Goal: Task Accomplishment & Management: Manage account settings

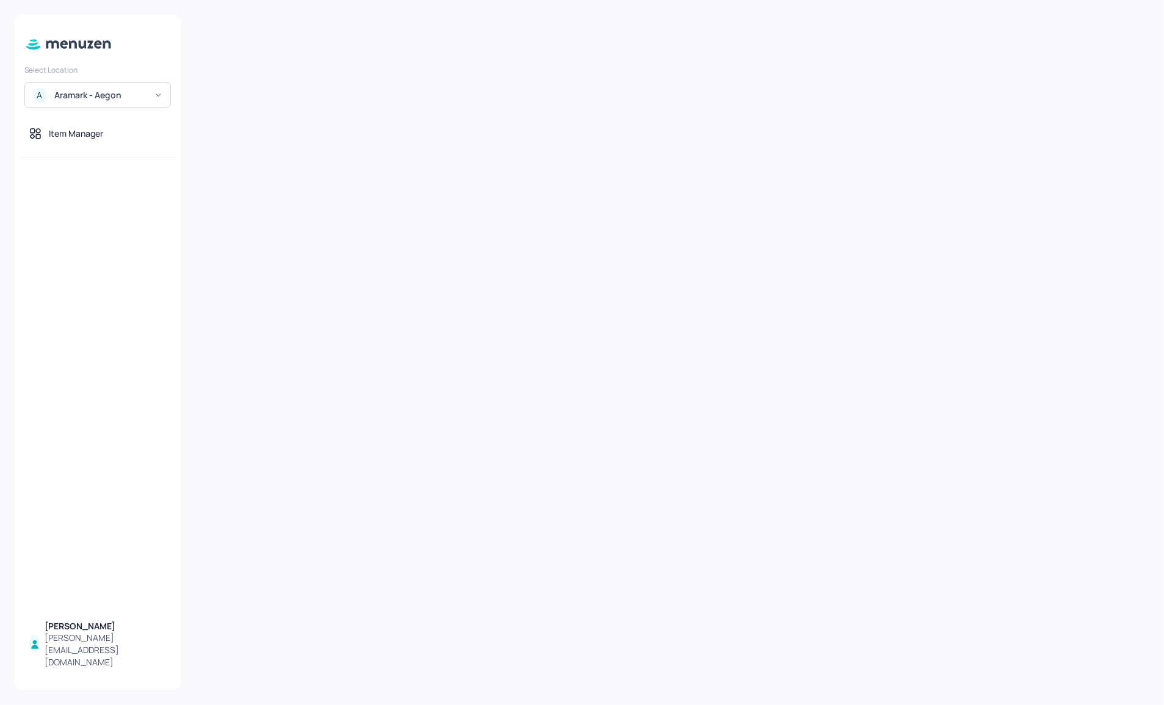
click at [95, 55] on div at bounding box center [98, 44] width 166 height 31
click at [72, 38] on icon at bounding box center [68, 44] width 89 height 13
click at [55, 93] on div "Aramark - Aegon" at bounding box center [100, 95] width 92 height 12
click at [79, 42] on div at bounding box center [582, 352] width 1164 height 705
click at [89, 139] on div "Item Manager" at bounding box center [76, 134] width 54 height 12
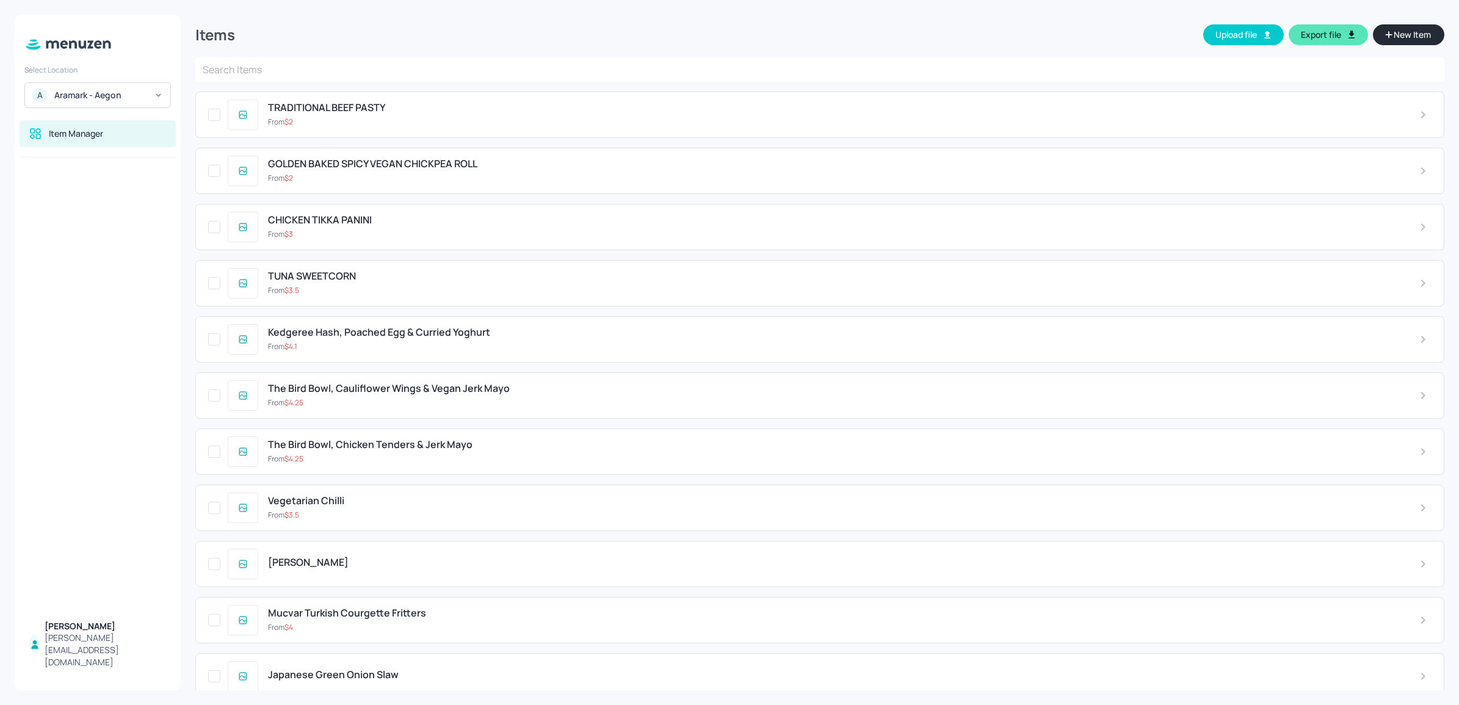
click at [75, 52] on div at bounding box center [98, 44] width 166 height 31
click at [75, 43] on icon at bounding box center [73, 44] width 8 height 8
click at [89, 90] on div "Aramark - Aegon" at bounding box center [100, 95] width 92 height 12
click at [89, 90] on div at bounding box center [729, 352] width 1459 height 705
click at [67, 171] on div at bounding box center [98, 384] width 166 height 455
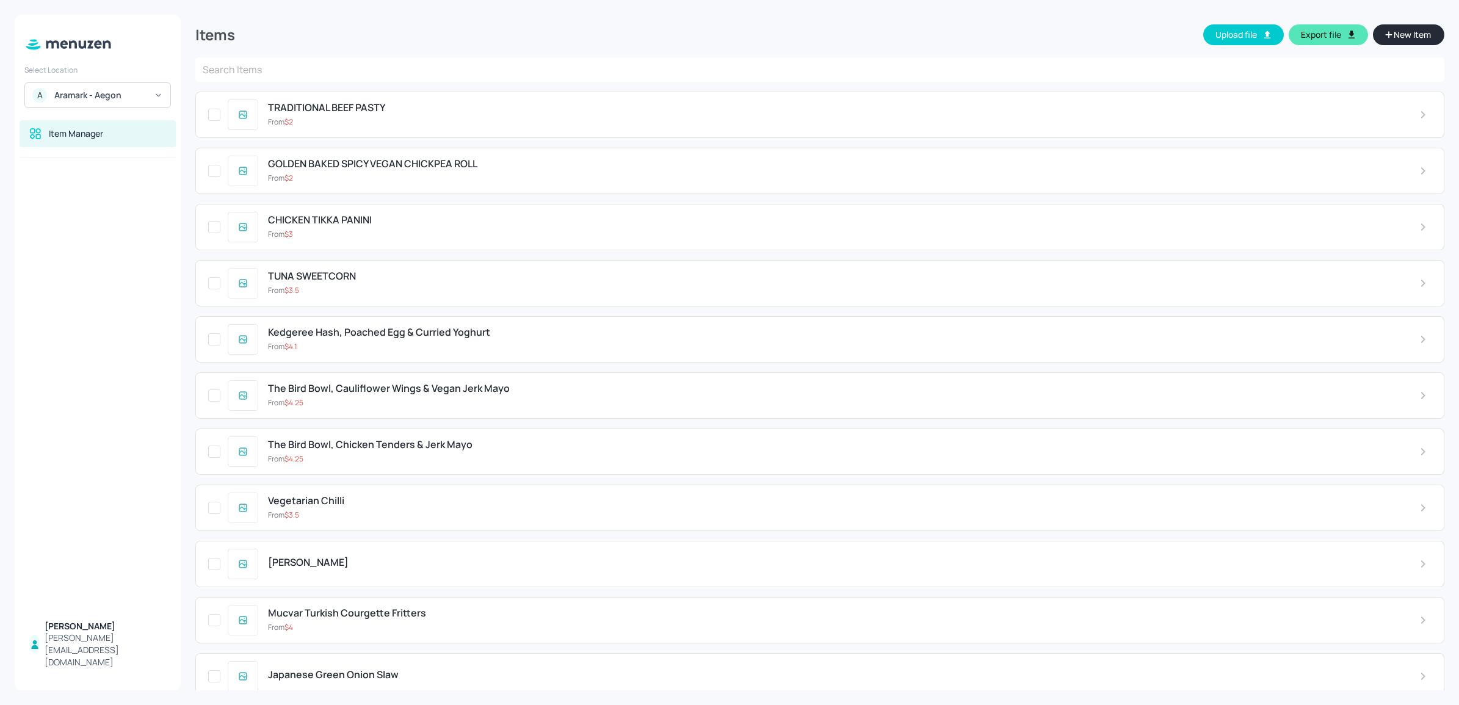
click at [68, 148] on div "Item Manager" at bounding box center [98, 138] width 166 height 37
click at [68, 142] on div "Item Manager" at bounding box center [98, 133] width 156 height 27
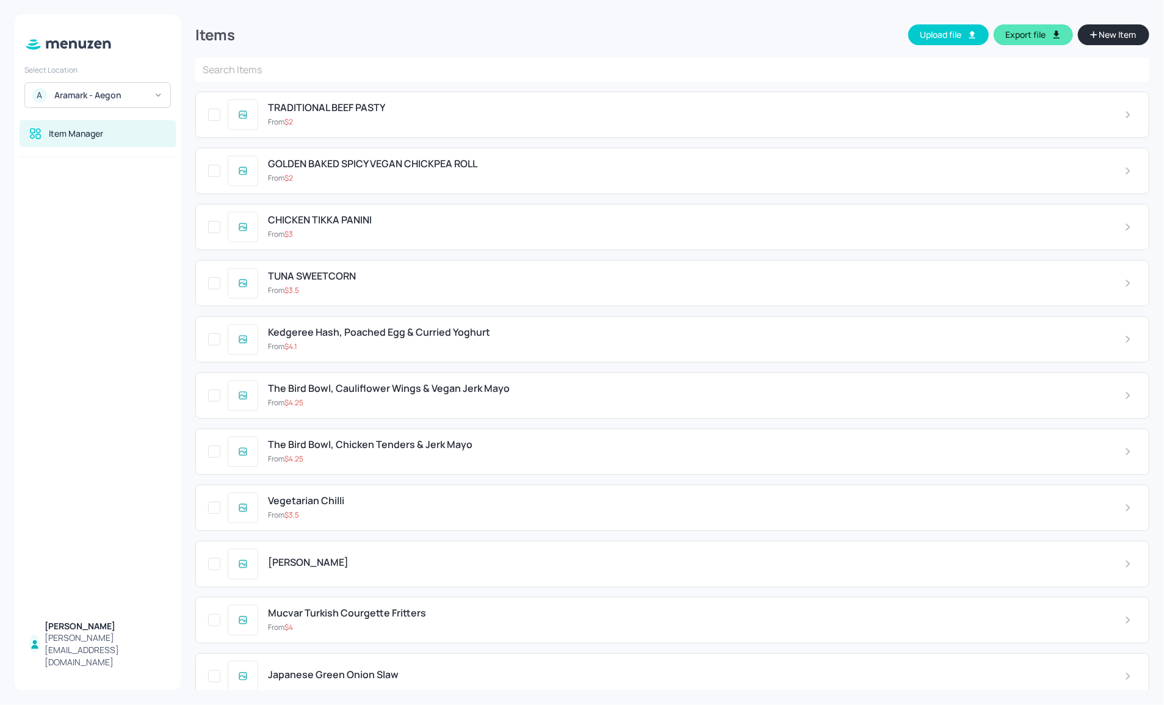
click at [87, 87] on div "A Aramark - Aegon" at bounding box center [97, 95] width 147 height 26
click at [84, 106] on div at bounding box center [582, 352] width 1164 height 705
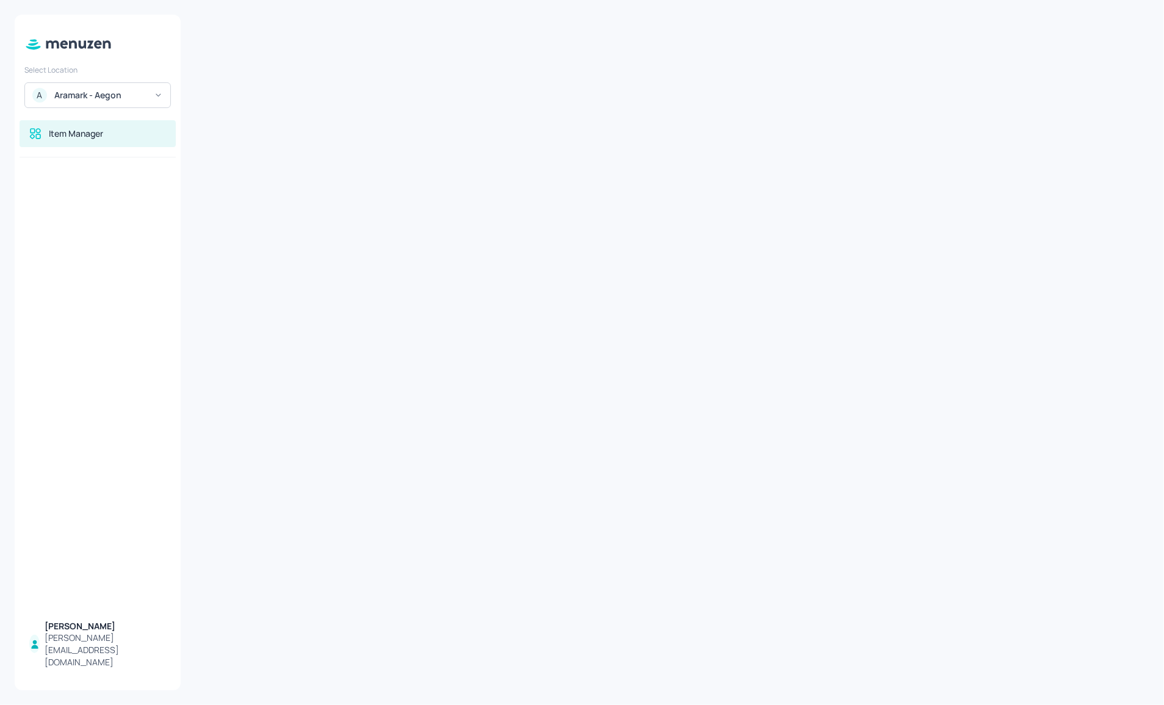
click at [92, 131] on div "Item Manager" at bounding box center [76, 134] width 54 height 12
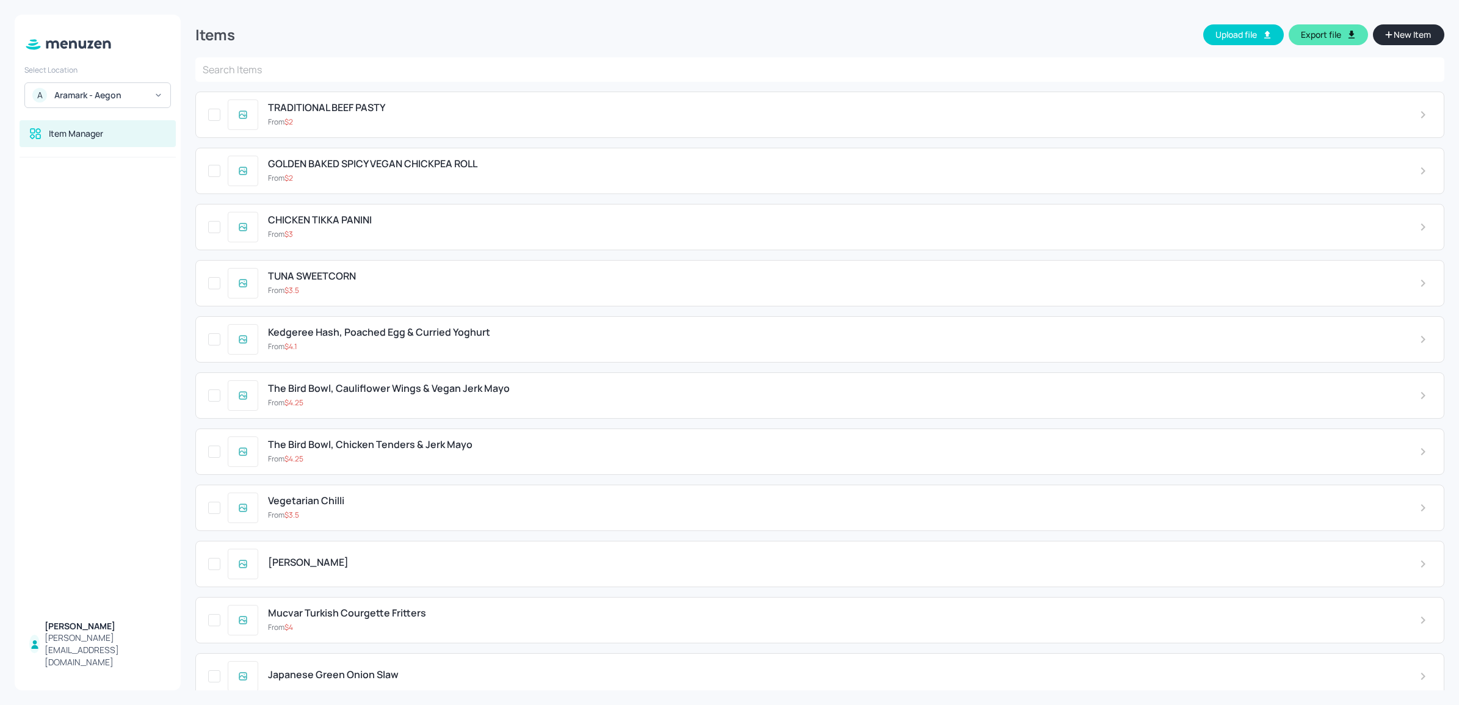
click at [346, 190] on div "GOLDEN BAKED SPICY VEGAN CHICKPEA ROLL From $ 2" at bounding box center [819, 171] width 1249 height 46
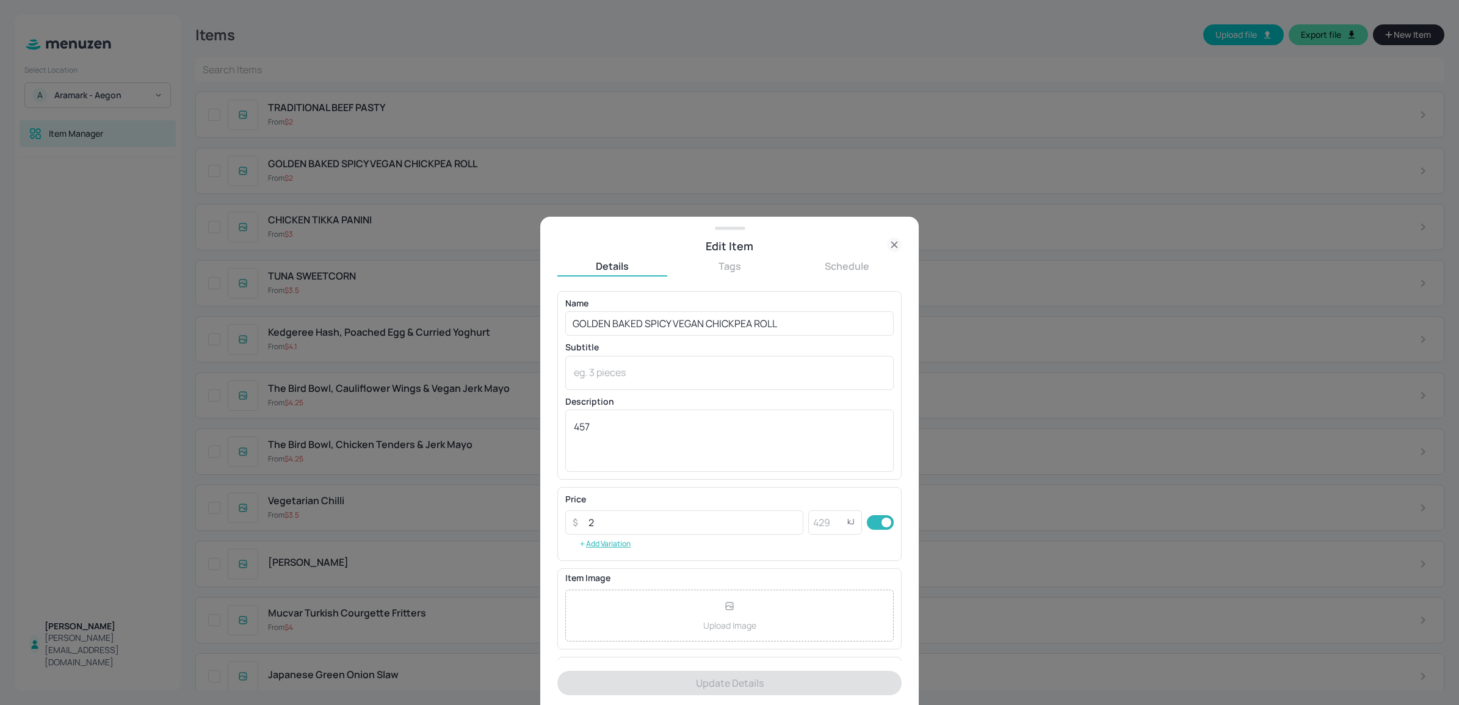
click at [866, 267] on button "Schedule" at bounding box center [847, 265] width 110 height 13
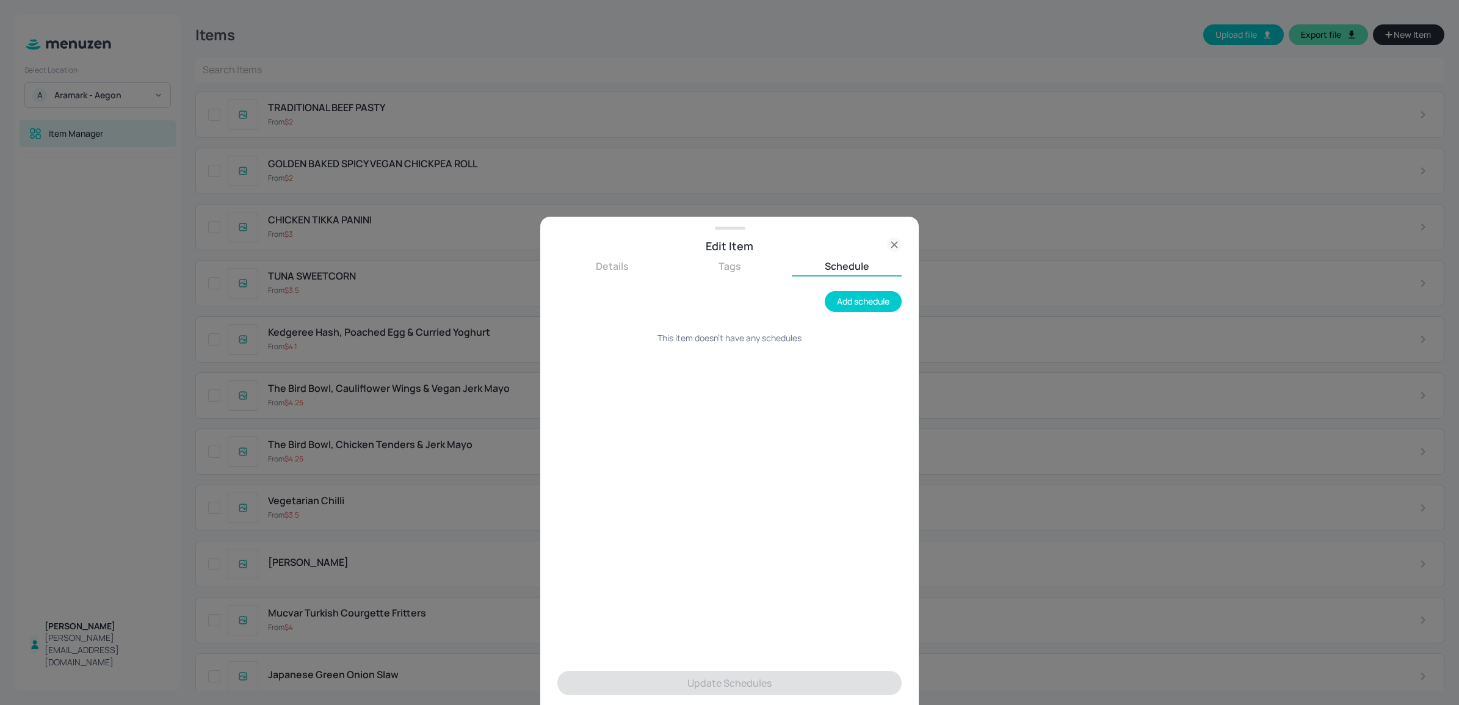
click at [789, 266] on div "Details Tags Schedule" at bounding box center [729, 267] width 344 height 17
click at [747, 269] on button "Tags" at bounding box center [730, 265] width 110 height 13
click at [639, 260] on button "Details" at bounding box center [612, 265] width 110 height 13
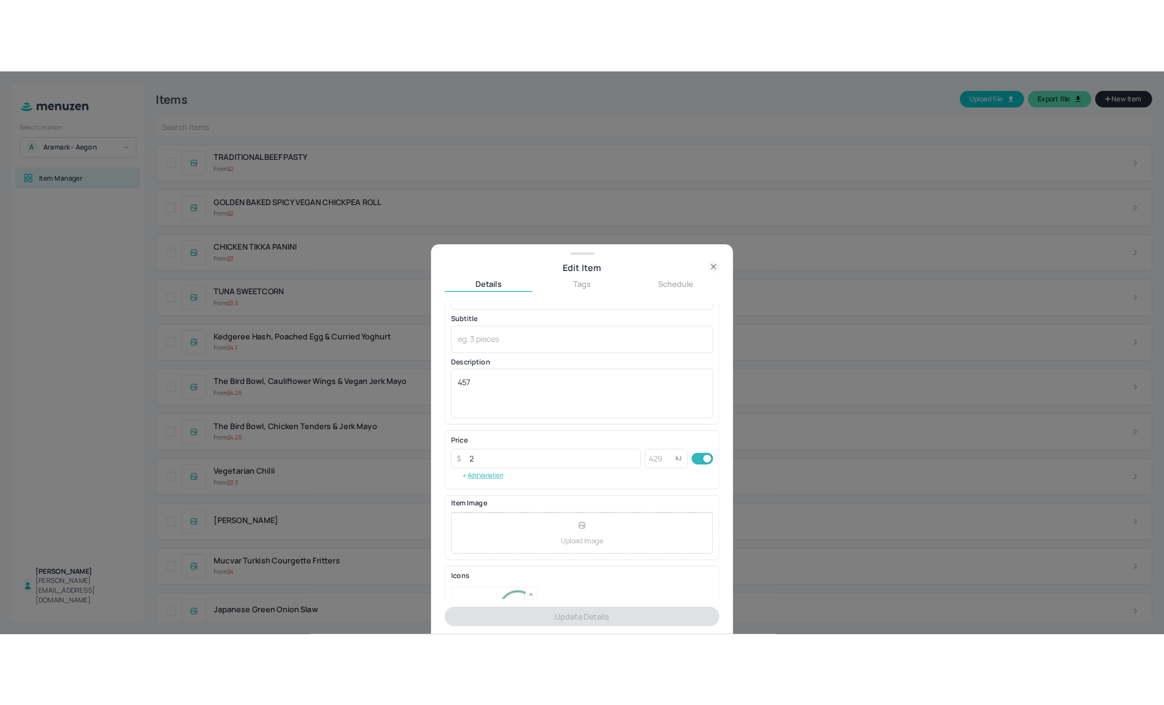
scroll to position [87, 0]
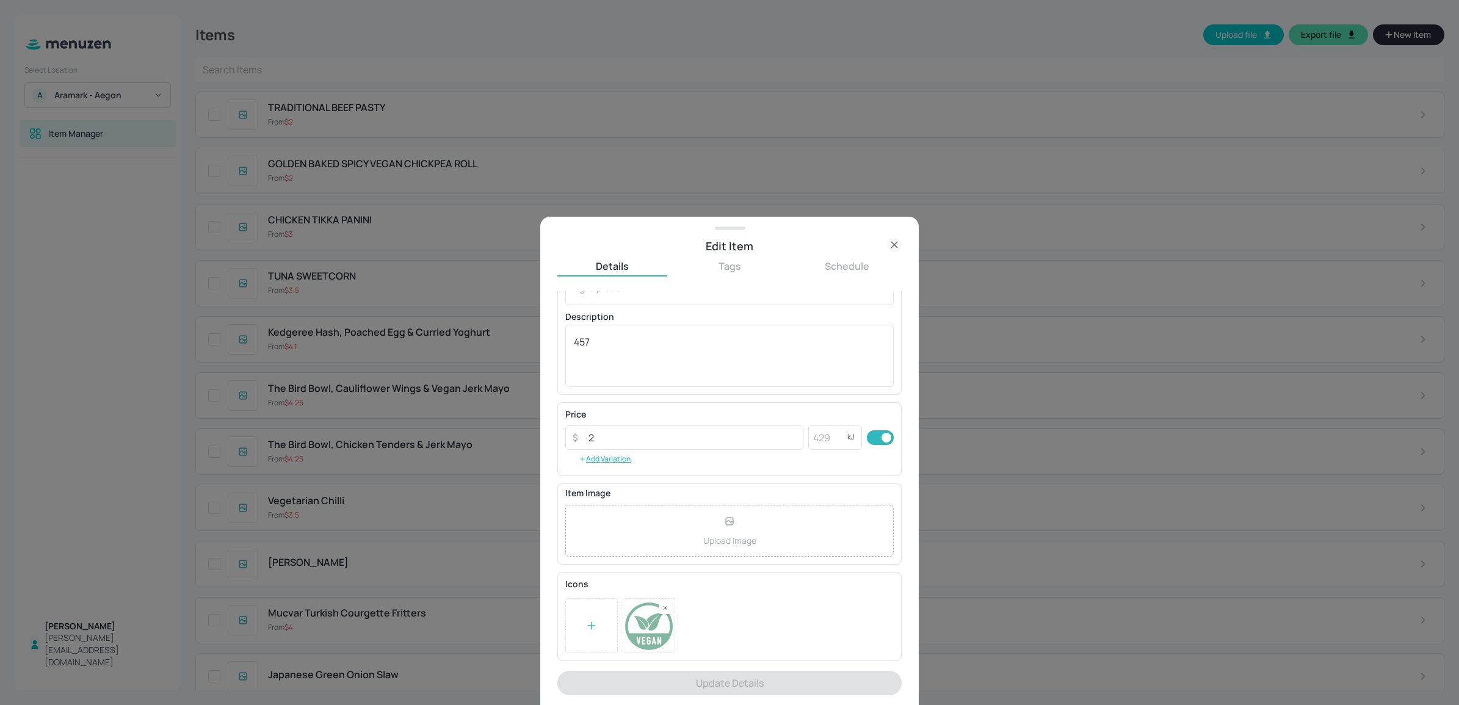
click at [896, 245] on icon at bounding box center [894, 244] width 15 height 15
